Goal: Book appointment/travel/reservation

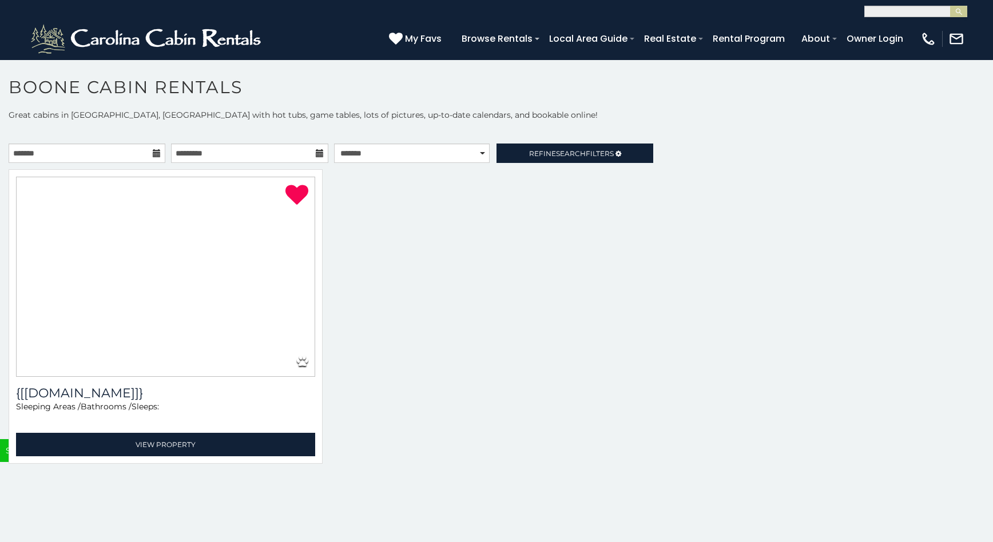
select select "**********"
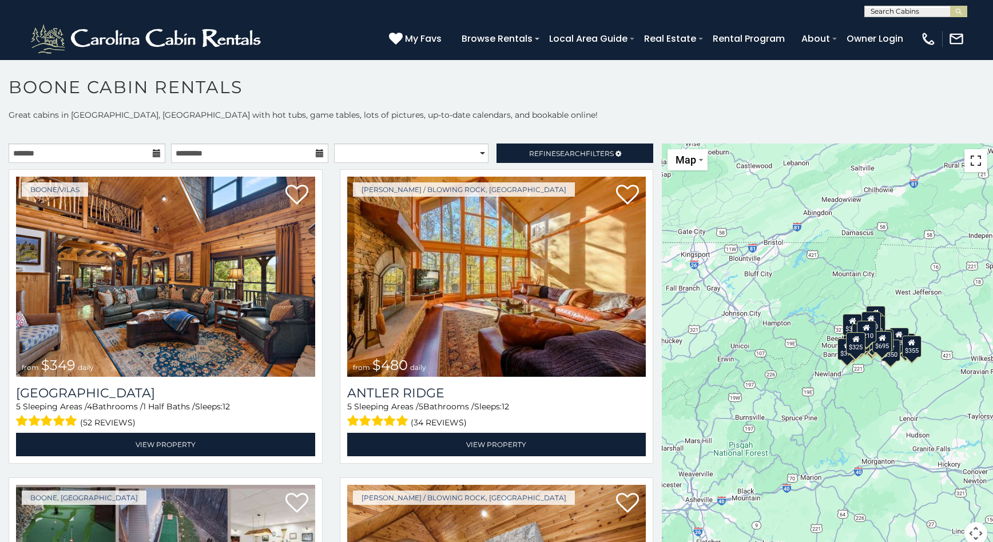
click at [974, 165] on button "Toggle fullscreen view" at bounding box center [976, 160] width 23 height 23
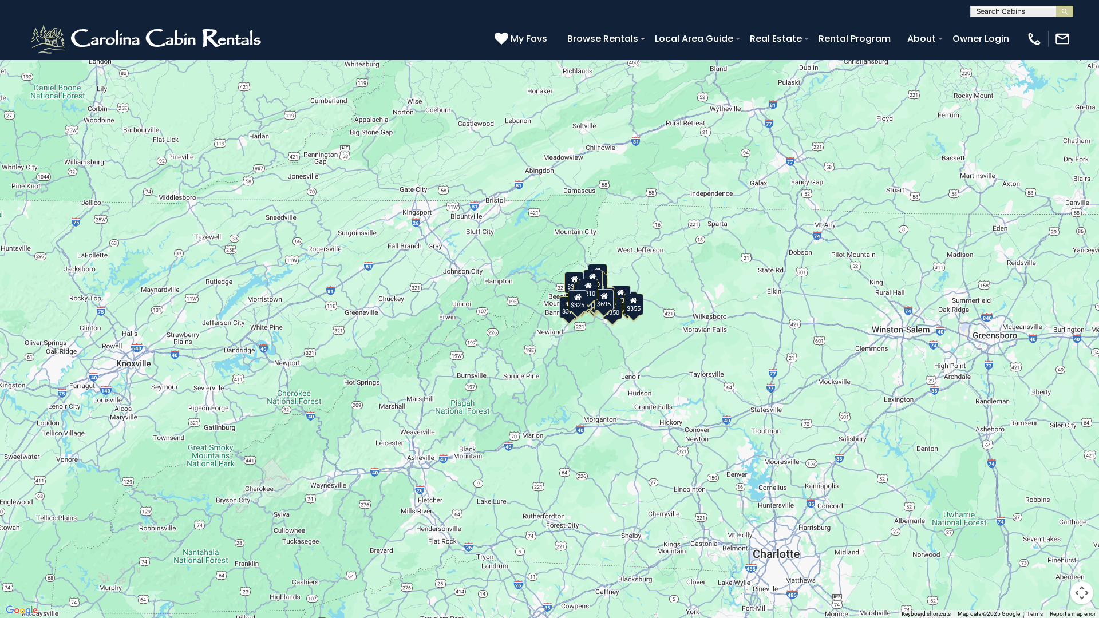
click at [713, 363] on div "$349 $480 $525 $315 $355 $675 $635 $930 $400 $451 $330 $400 $485 $460 $395 $255…" at bounding box center [549, 309] width 1099 height 618
click at [993, 19] on button "Toggle fullscreen view" at bounding box center [1081, 17] width 23 height 23
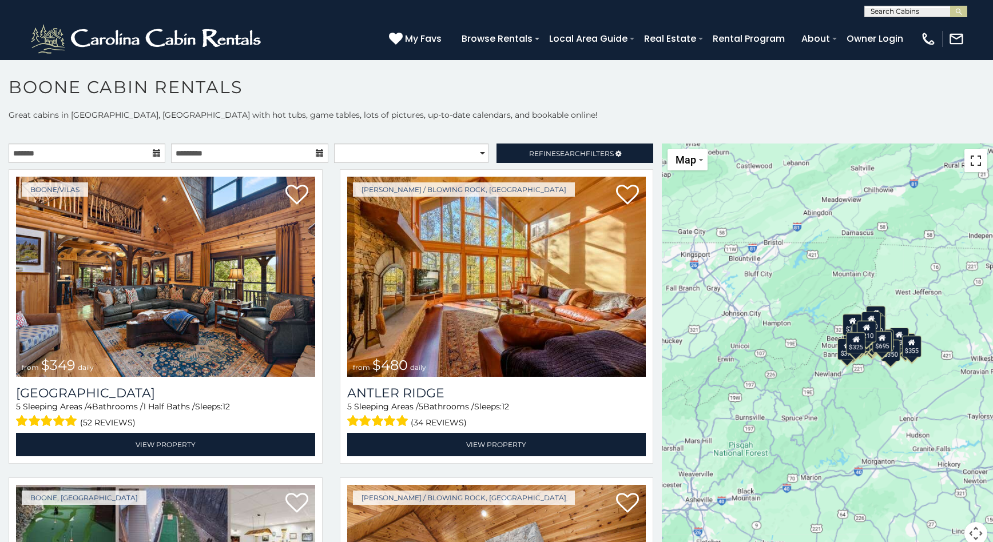
click at [969, 160] on button "Toggle fullscreen view" at bounding box center [976, 160] width 23 height 23
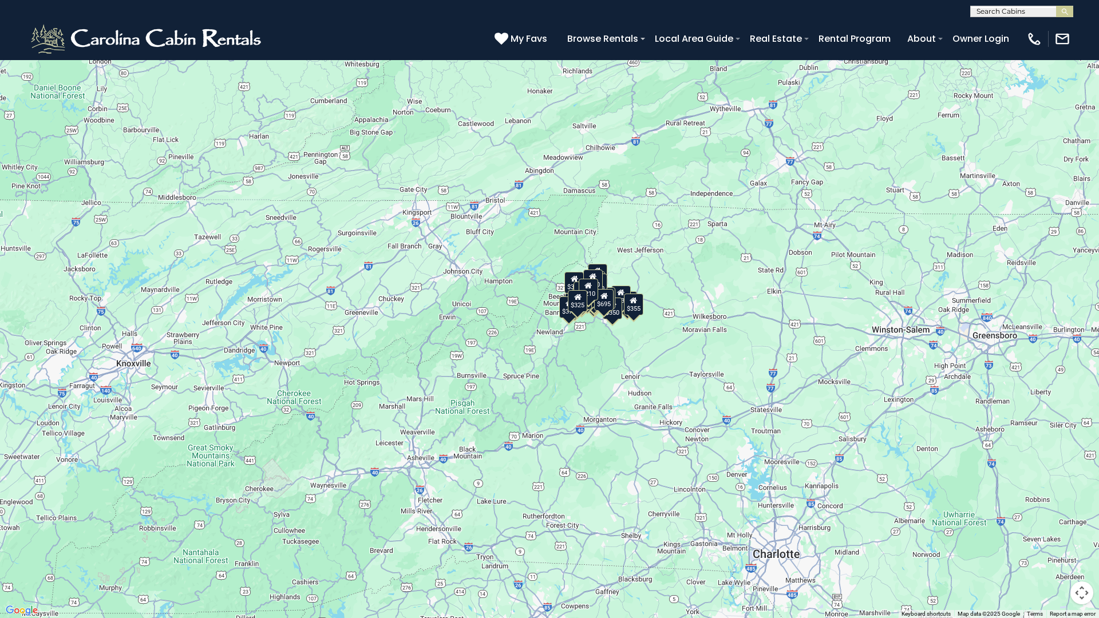
click at [25, 22] on button "Map" at bounding box center [26, 16] width 40 height 21
click at [26, 36] on li "Satellite" at bounding box center [40, 37] width 66 height 18
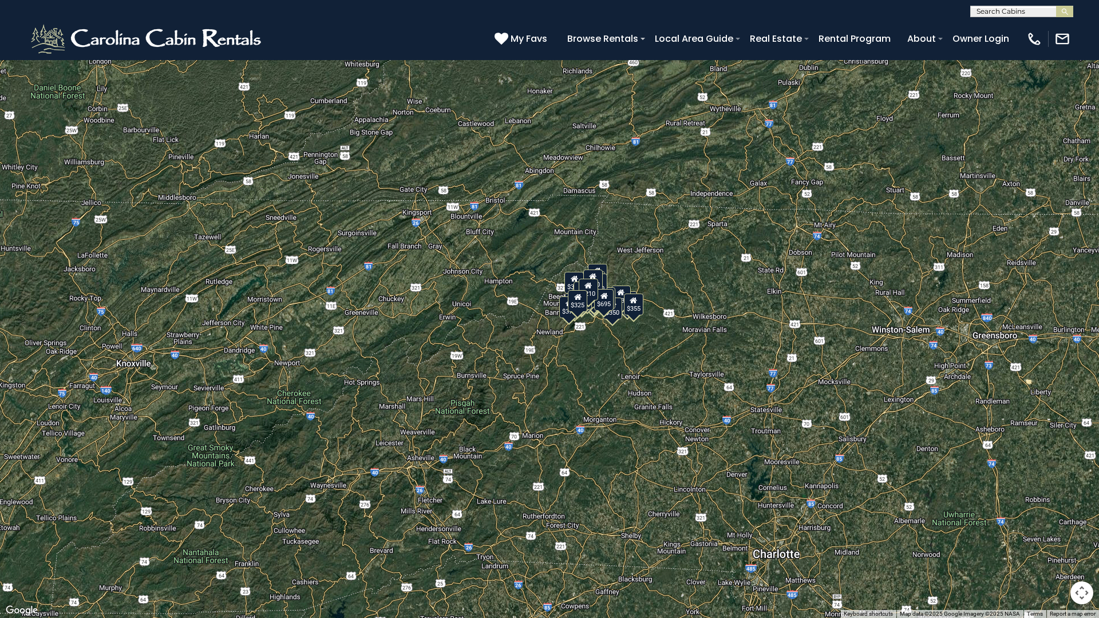
click at [993, 21] on button "Toggle fullscreen view" at bounding box center [1081, 17] width 23 height 23
